Goal: Navigation & Orientation: Find specific page/section

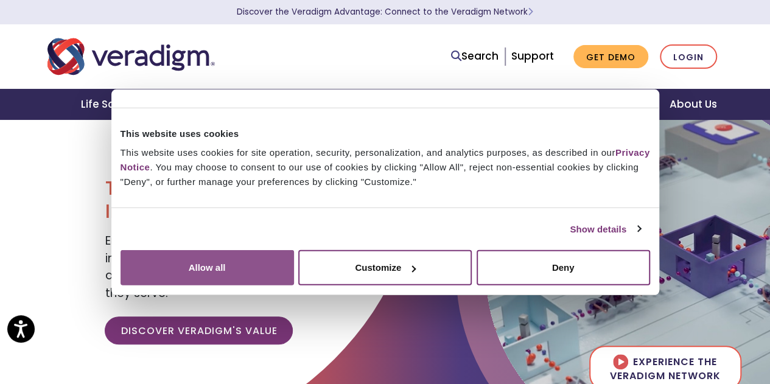
click at [294, 266] on button "Allow all" at bounding box center [206, 267] width 173 height 35
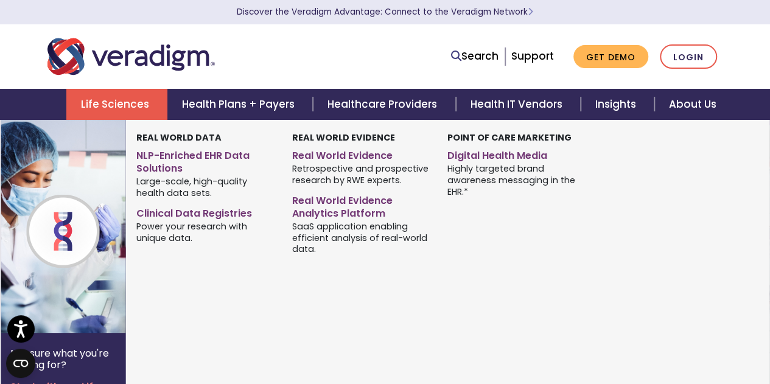
click at [106, 97] on link "Life Sciences" at bounding box center [116, 104] width 101 height 31
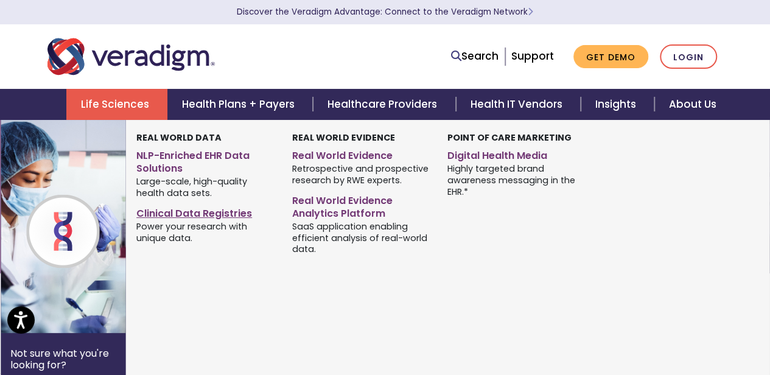
click at [175, 213] on link "Clinical Data Registries" at bounding box center [204, 212] width 137 height 18
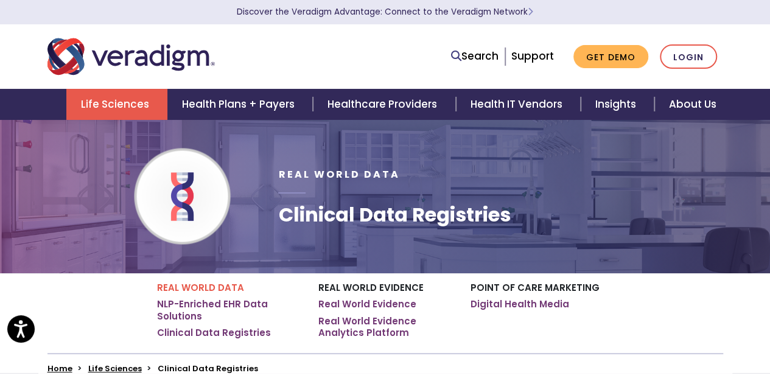
click at [527, 173] on div "Real World Data Clinical Data Registries" at bounding box center [500, 196] width 462 height 115
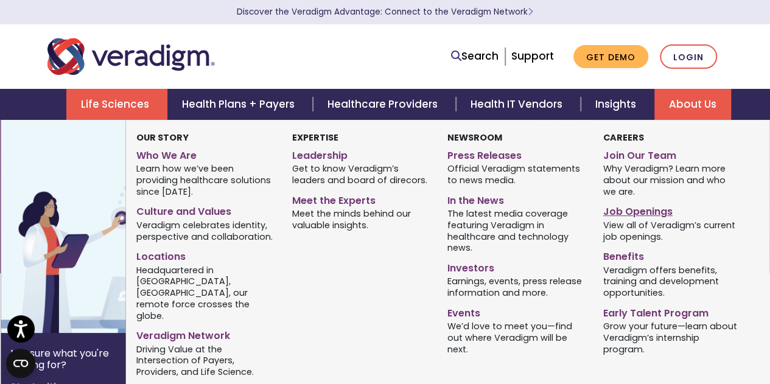
click at [637, 216] on link "Job Openings" at bounding box center [671, 210] width 137 height 18
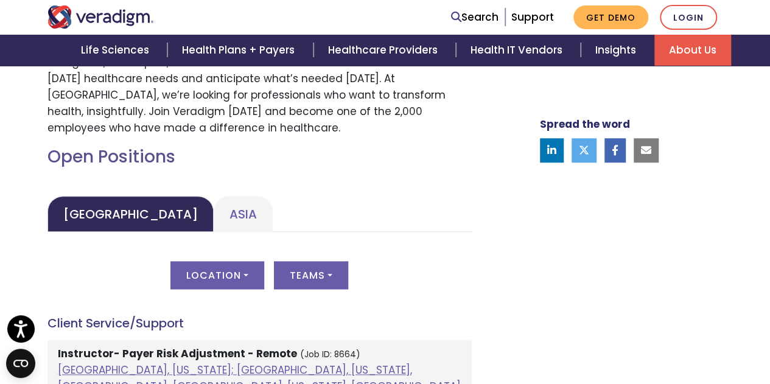
scroll to position [471, 0]
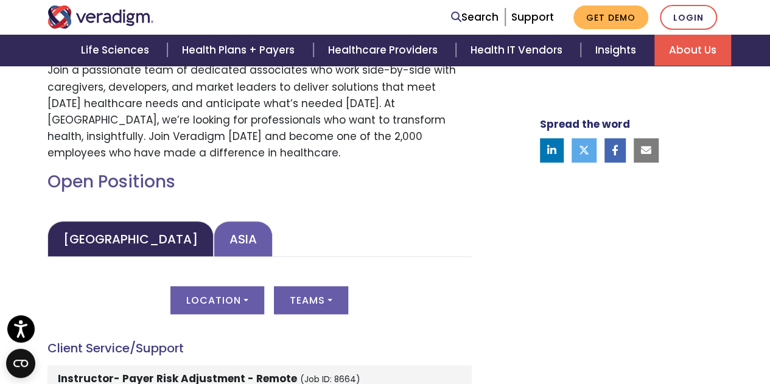
click at [214, 242] on link "Asia" at bounding box center [243, 239] width 59 height 36
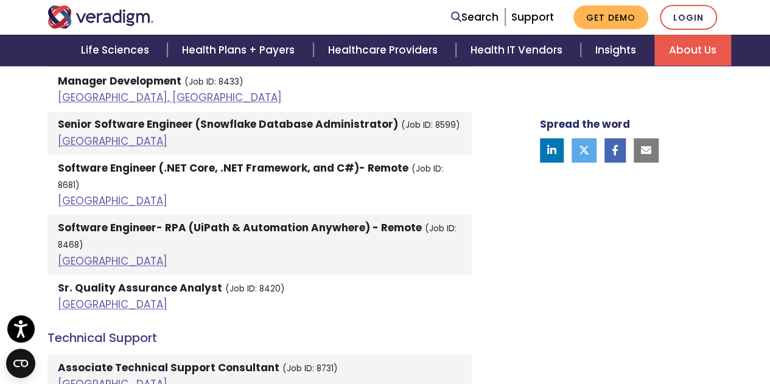
scroll to position [2786, 0]
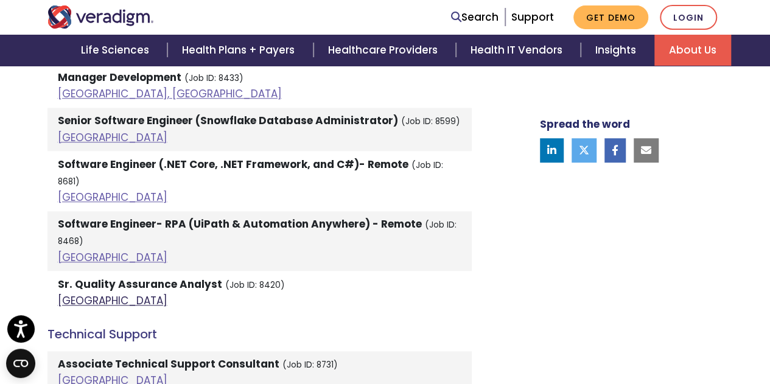
click at [64, 293] on link "India" at bounding box center [113, 300] width 110 height 15
